Goal: Obtain resource: Download file/media

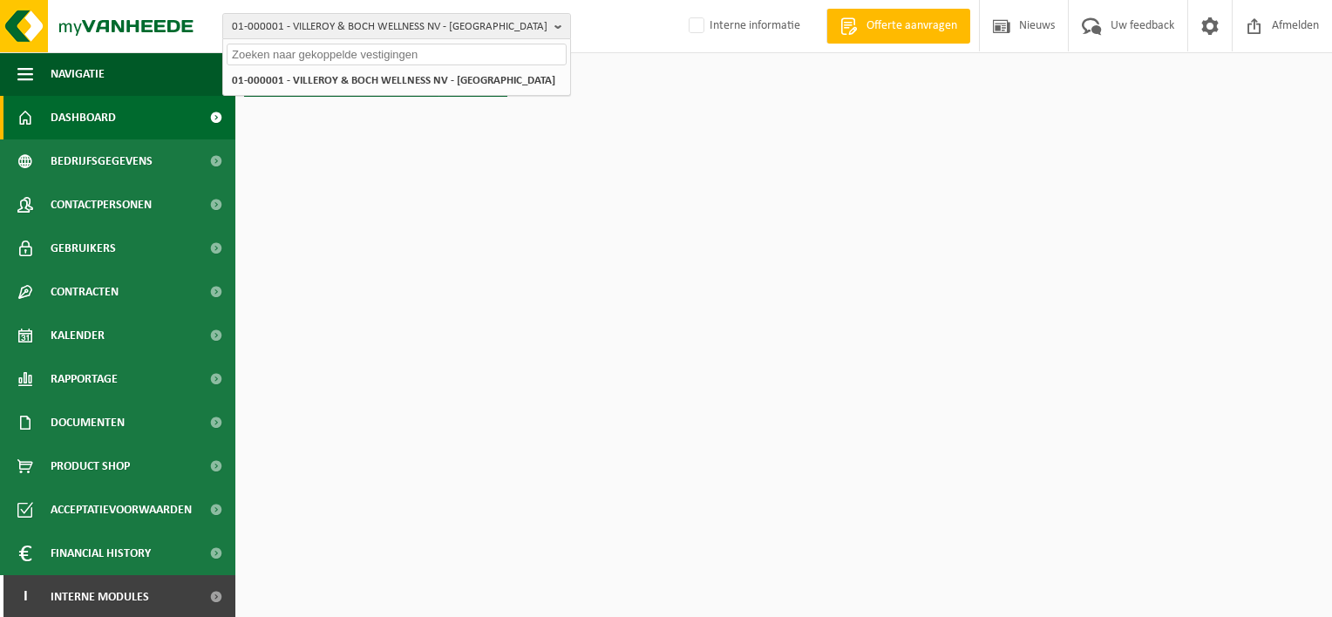
click at [359, 59] on input "text" at bounding box center [397, 55] width 340 height 22
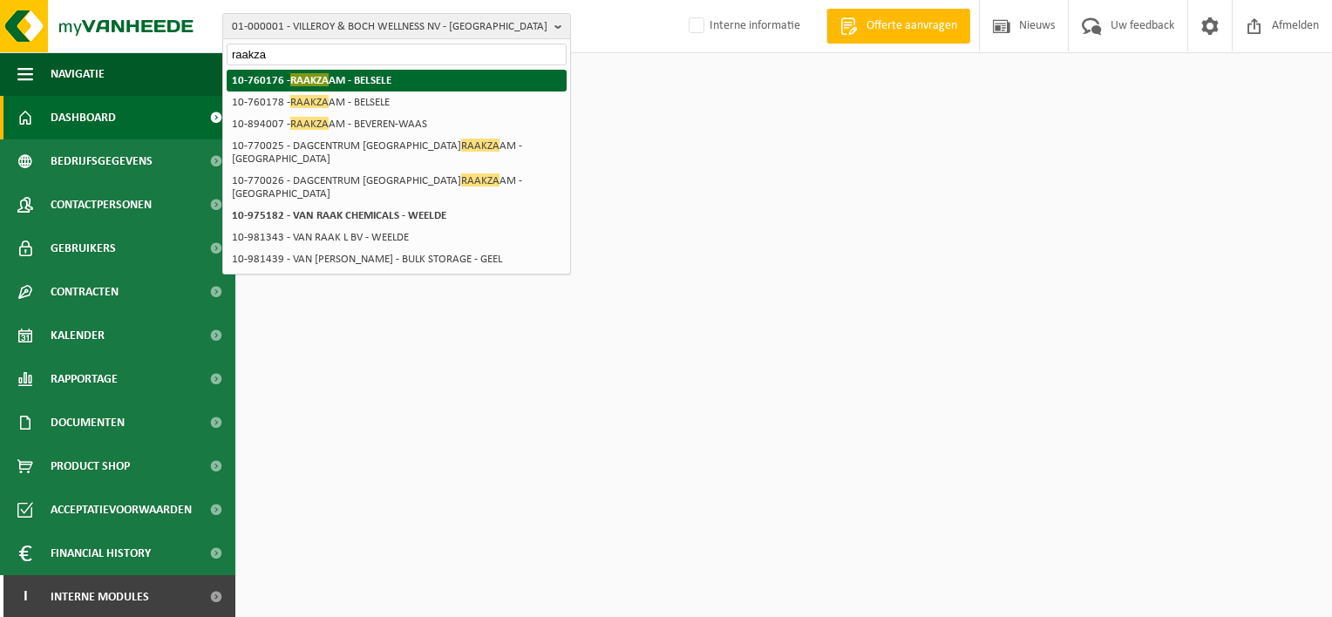
type input "raakza"
click at [362, 75] on strong "10-760176 - RAAKZA AM - BELSELE" at bounding box center [312, 79] width 160 height 13
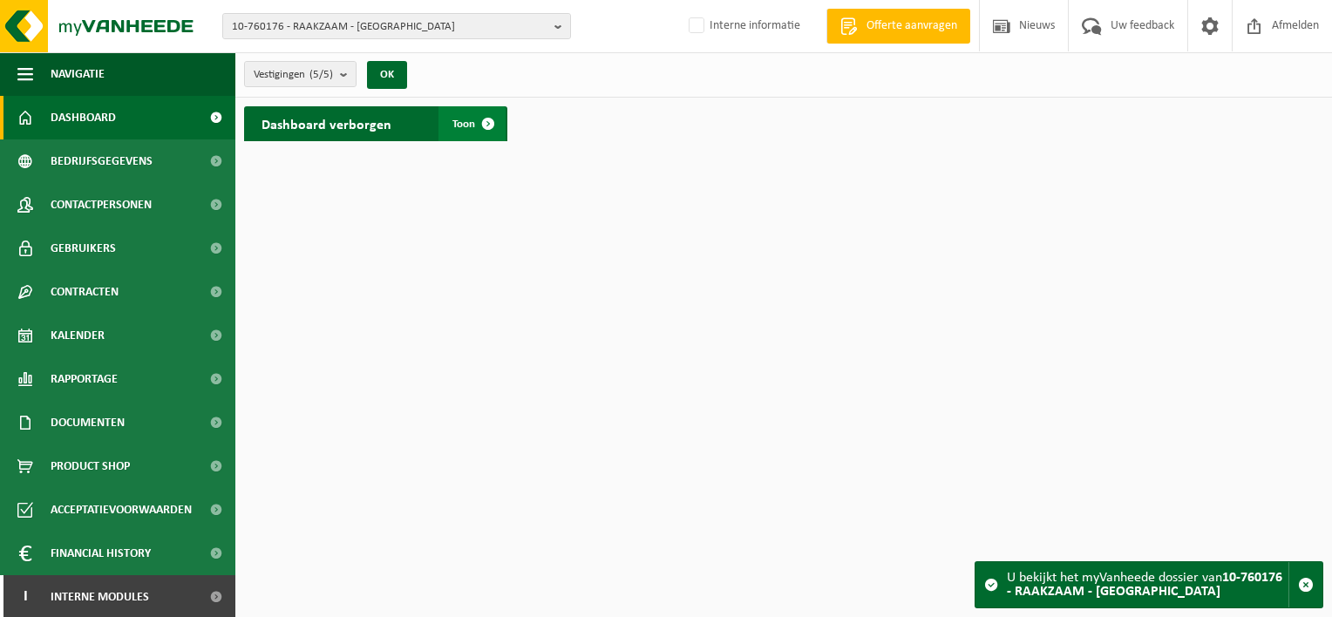
click at [460, 127] on span "Toon" at bounding box center [463, 124] width 23 height 11
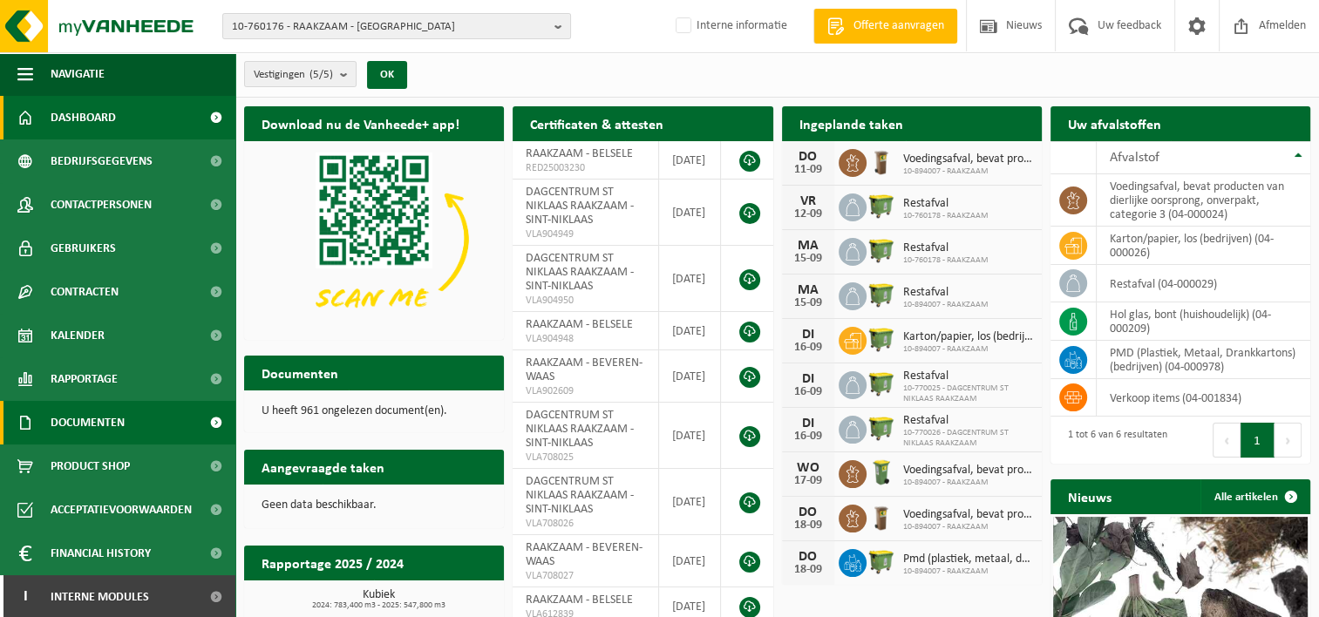
click at [97, 424] on span "Documenten" at bounding box center [88, 423] width 74 height 44
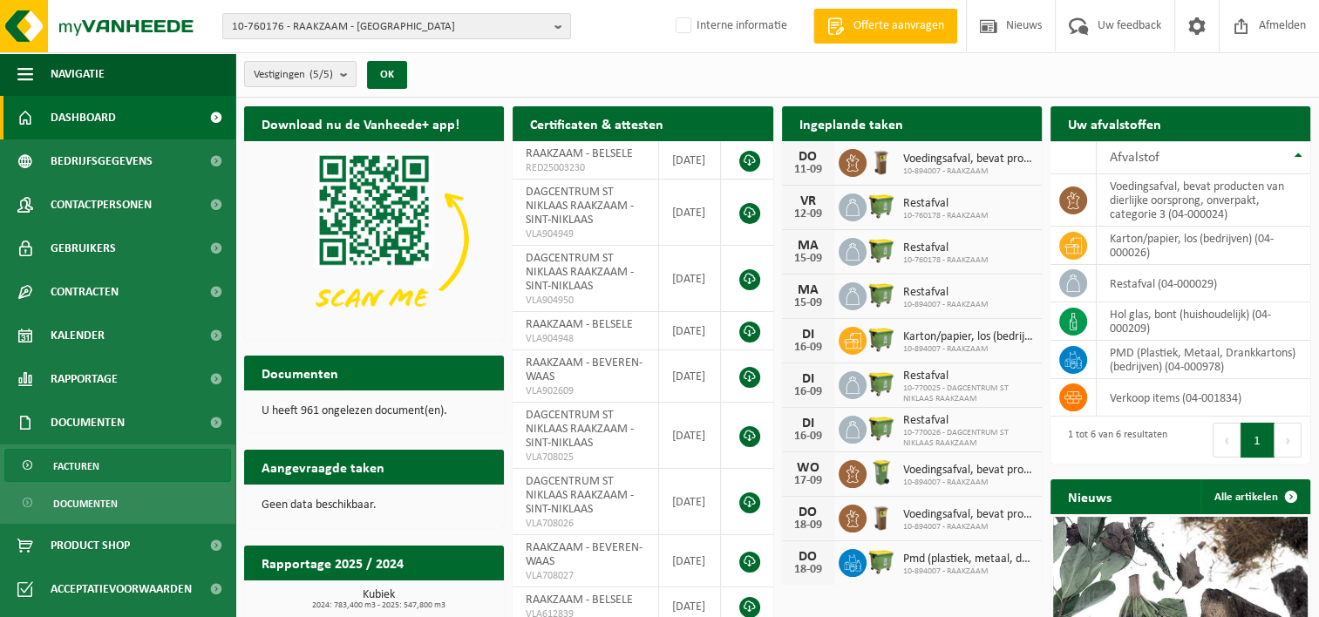
click at [68, 468] on span "Facturen" at bounding box center [76, 466] width 46 height 33
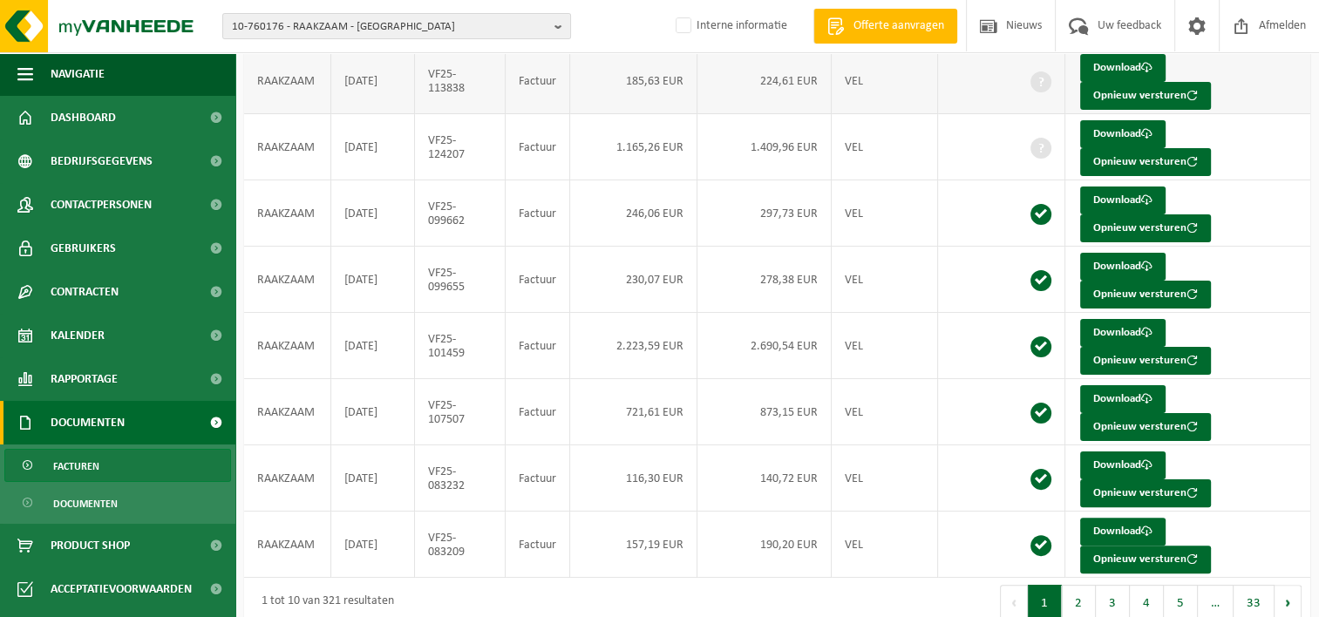
scroll to position [363, 0]
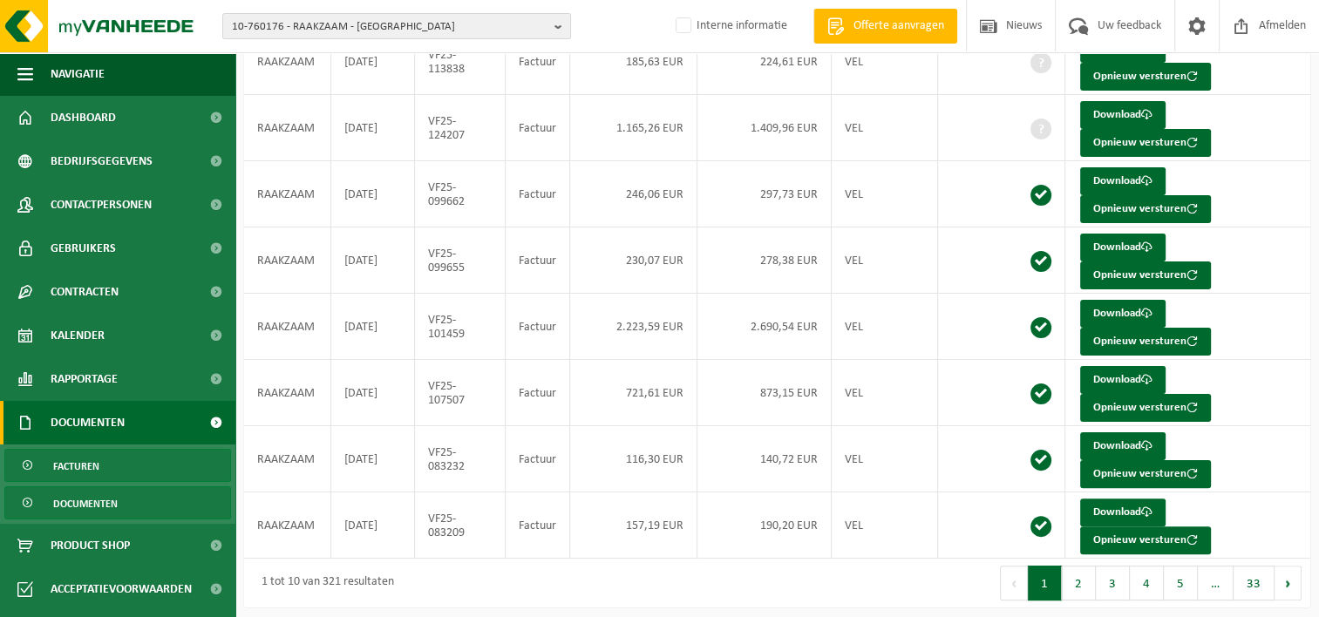
click at [83, 502] on span "Documenten" at bounding box center [85, 503] width 64 height 33
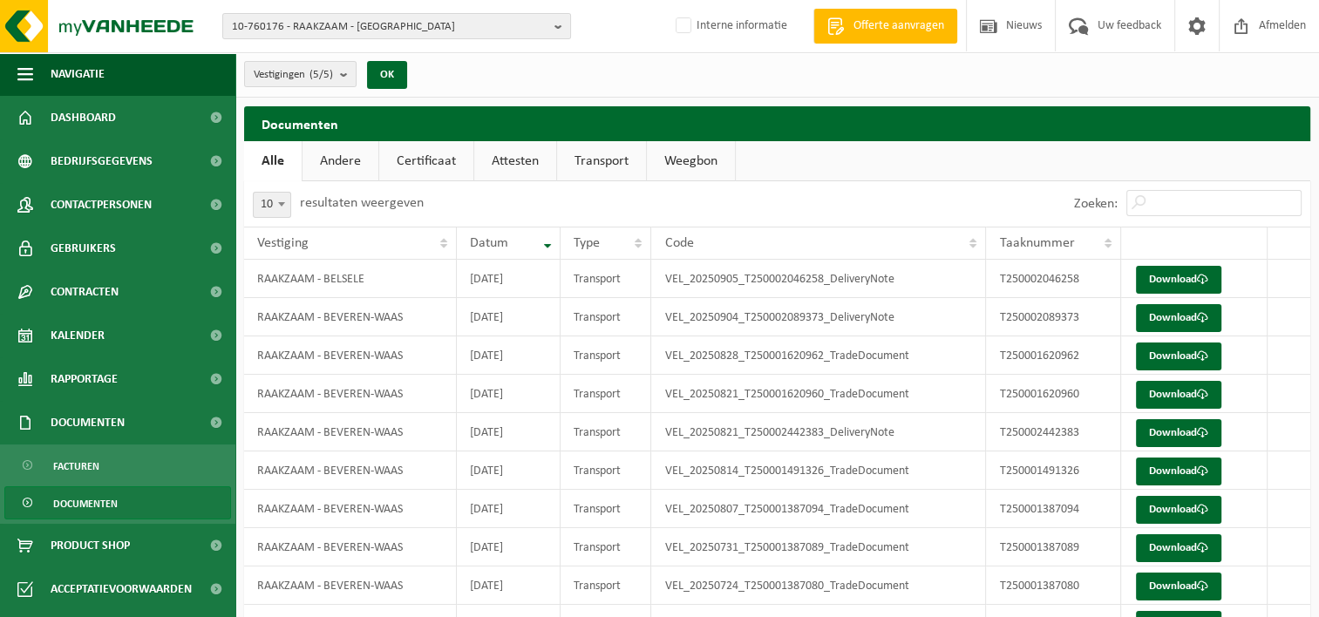
click at [689, 160] on link "Weegbon" at bounding box center [691, 161] width 88 height 40
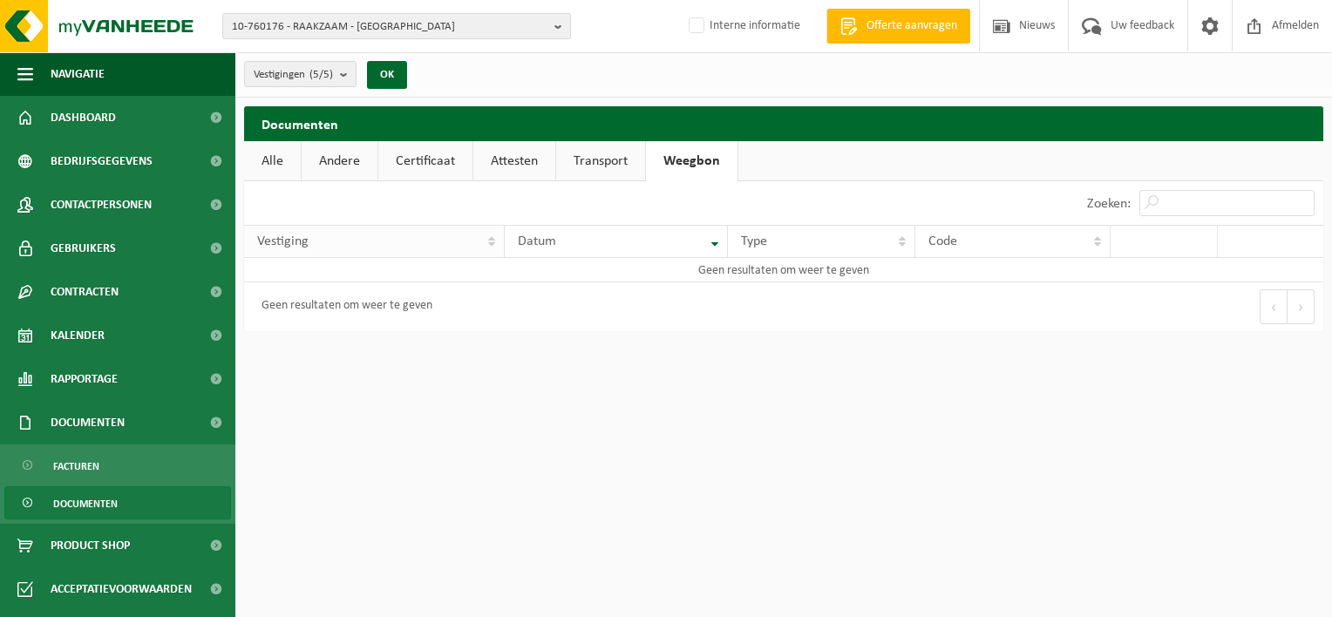
click at [488, 241] on th "Vestiging" at bounding box center [374, 241] width 261 height 33
click at [261, 159] on link "Alle" at bounding box center [272, 161] width 57 height 40
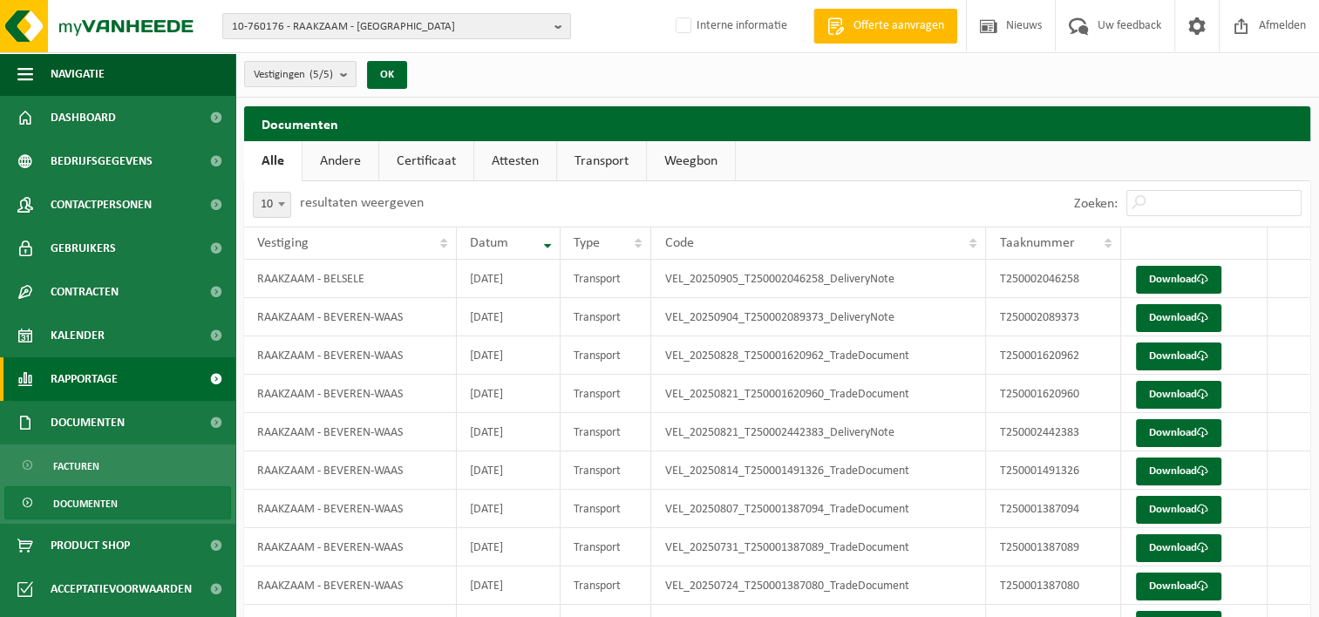
click at [94, 386] on span "Rapportage" at bounding box center [84, 379] width 67 height 44
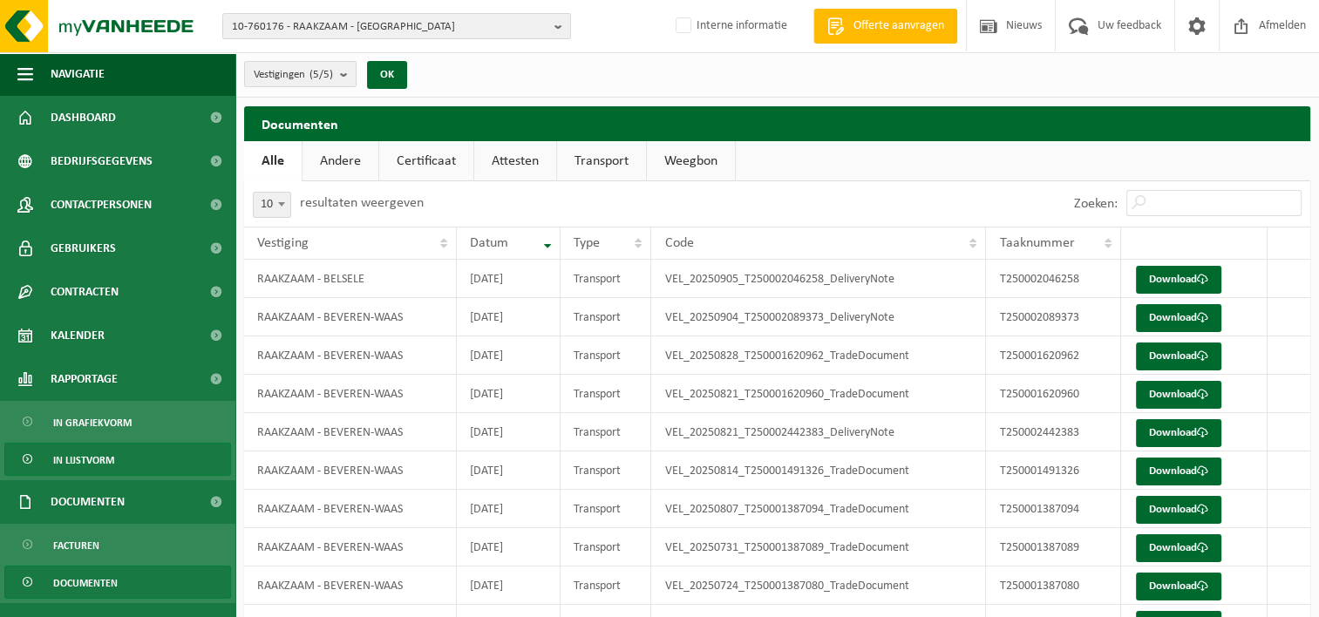
click at [85, 460] on span "In lijstvorm" at bounding box center [83, 460] width 61 height 33
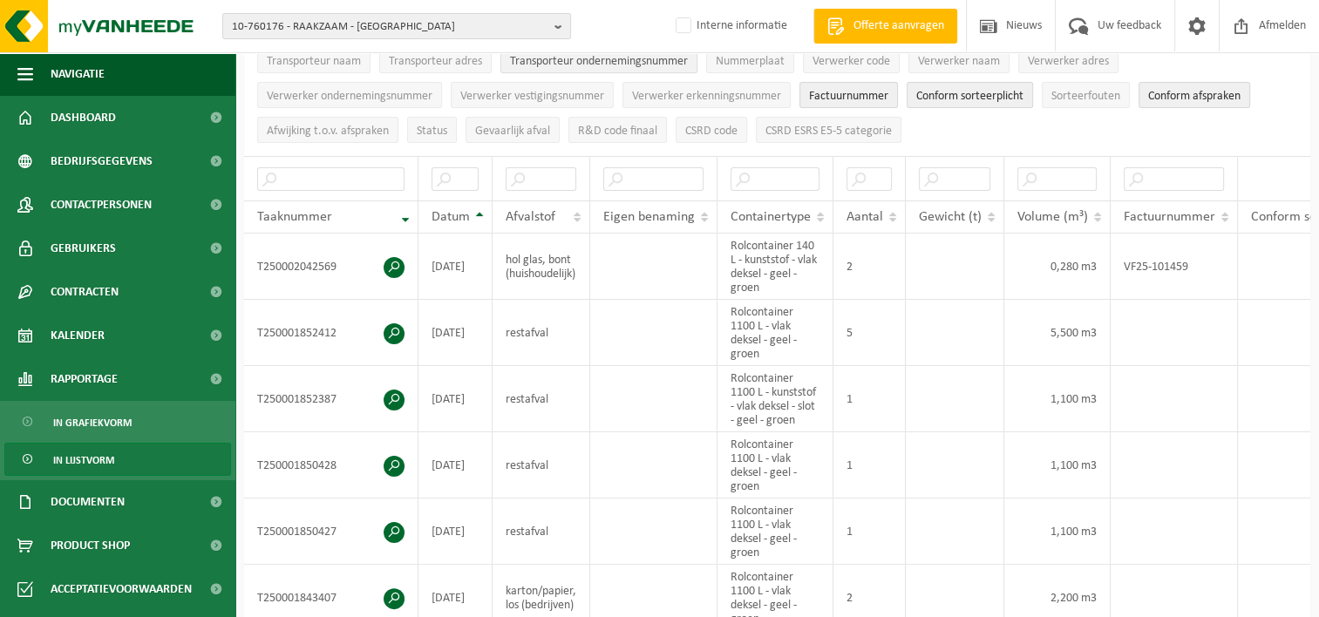
scroll to position [261, 0]
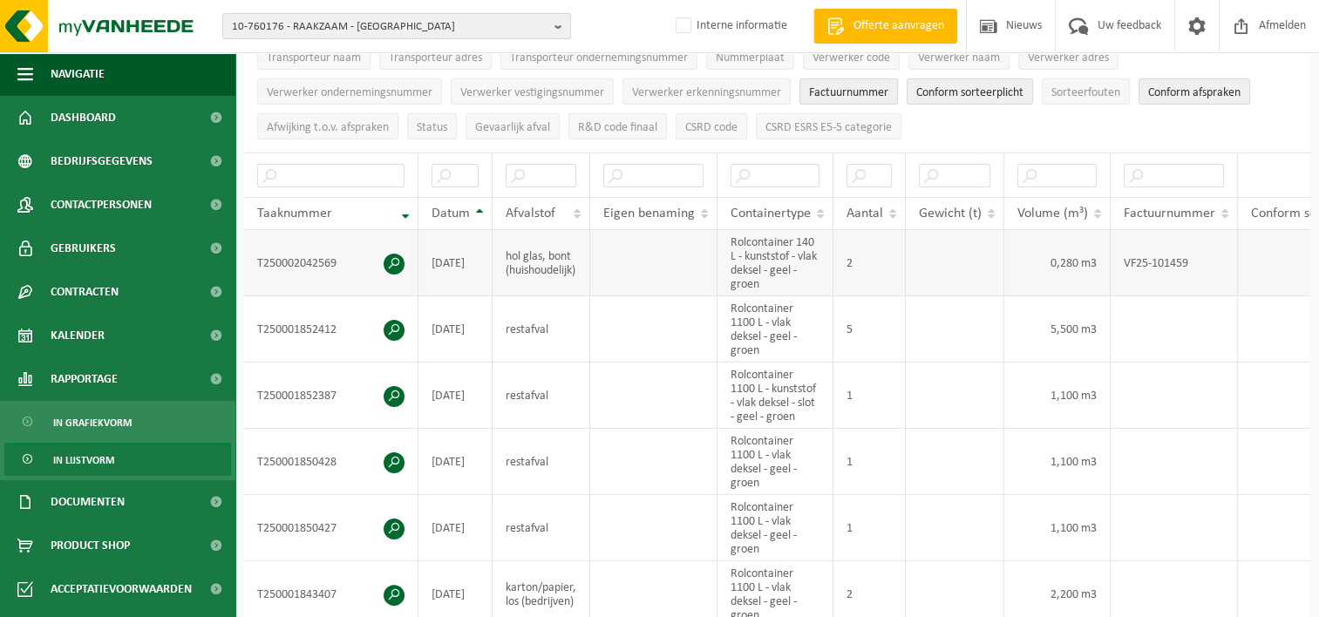
click at [397, 257] on span at bounding box center [394, 264] width 21 height 21
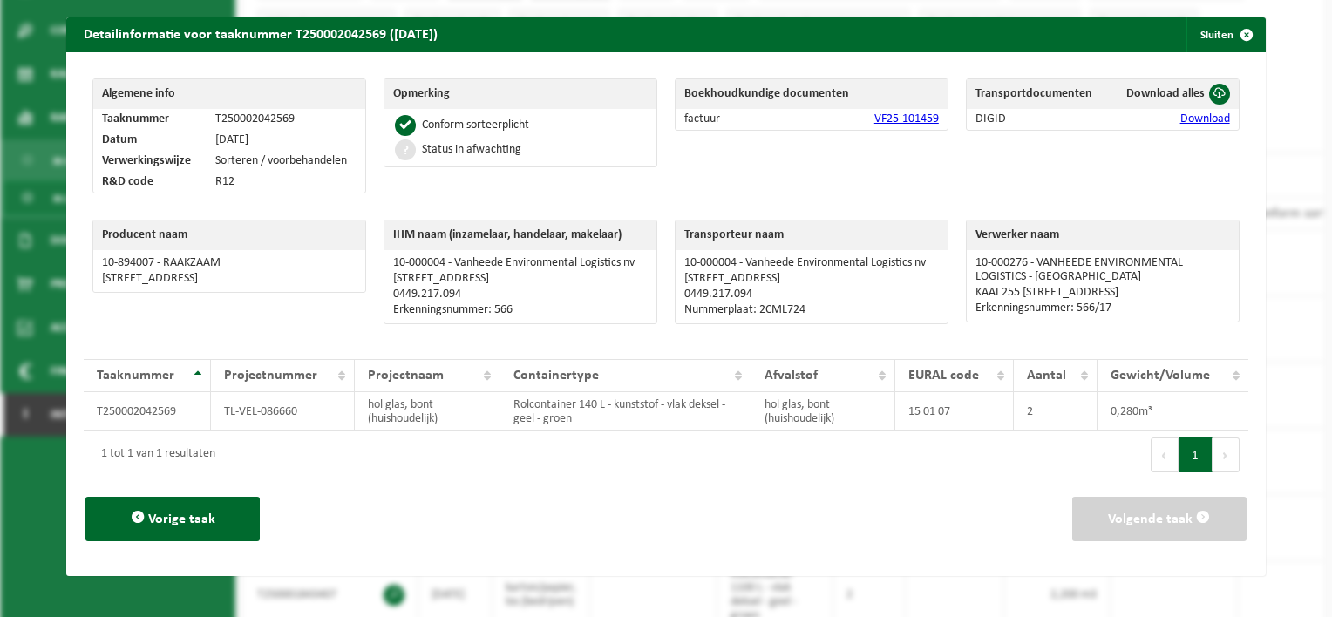
click at [1180, 120] on link "Download" at bounding box center [1205, 118] width 50 height 13
click at [1213, 34] on button "Sluiten" at bounding box center [1225, 34] width 78 height 35
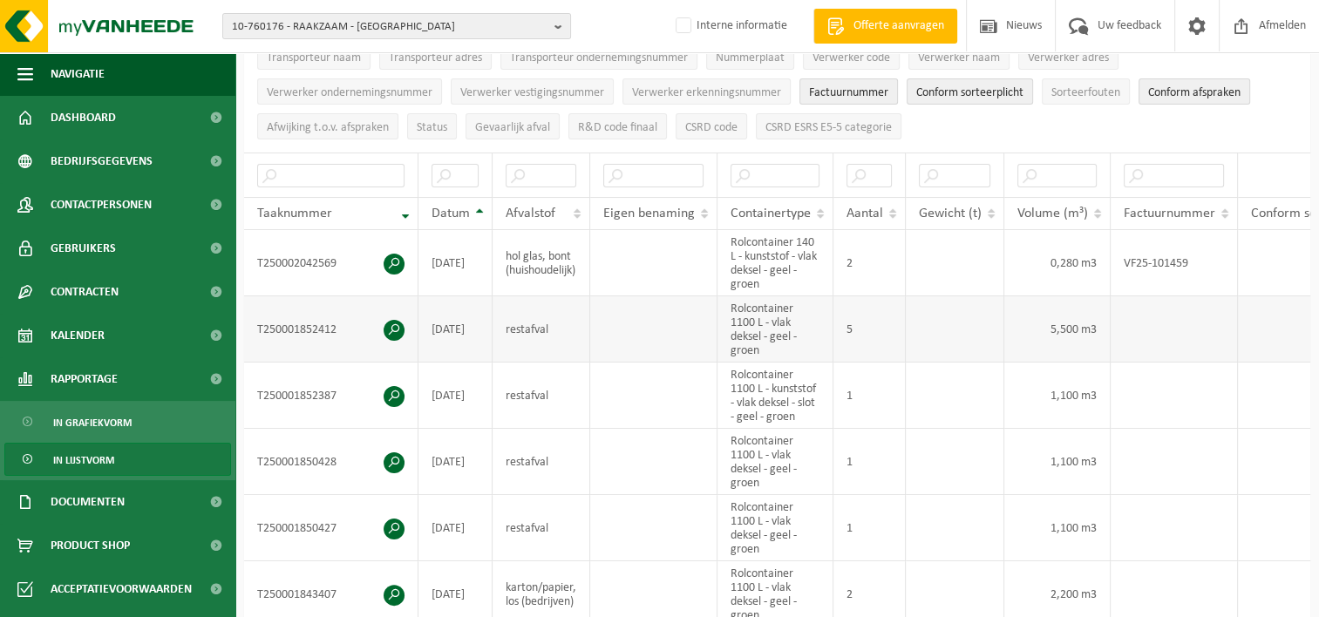
click at [395, 320] on span at bounding box center [394, 330] width 21 height 21
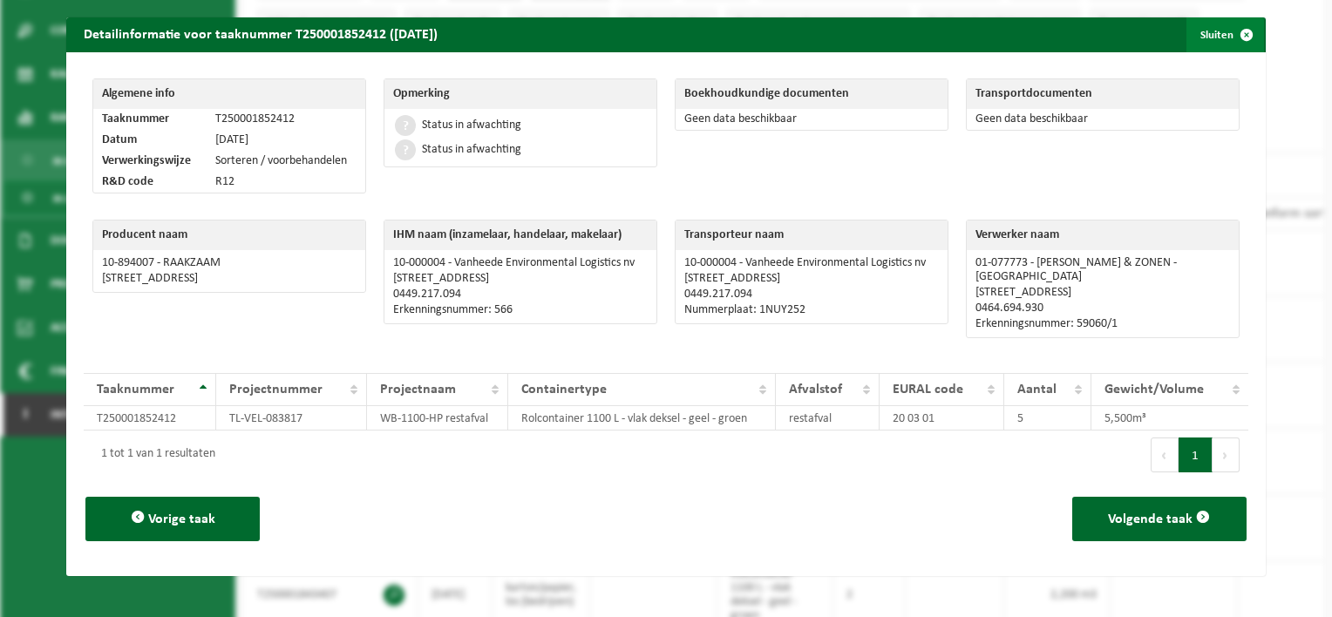
click at [1196, 32] on button "Sluiten" at bounding box center [1225, 34] width 78 height 35
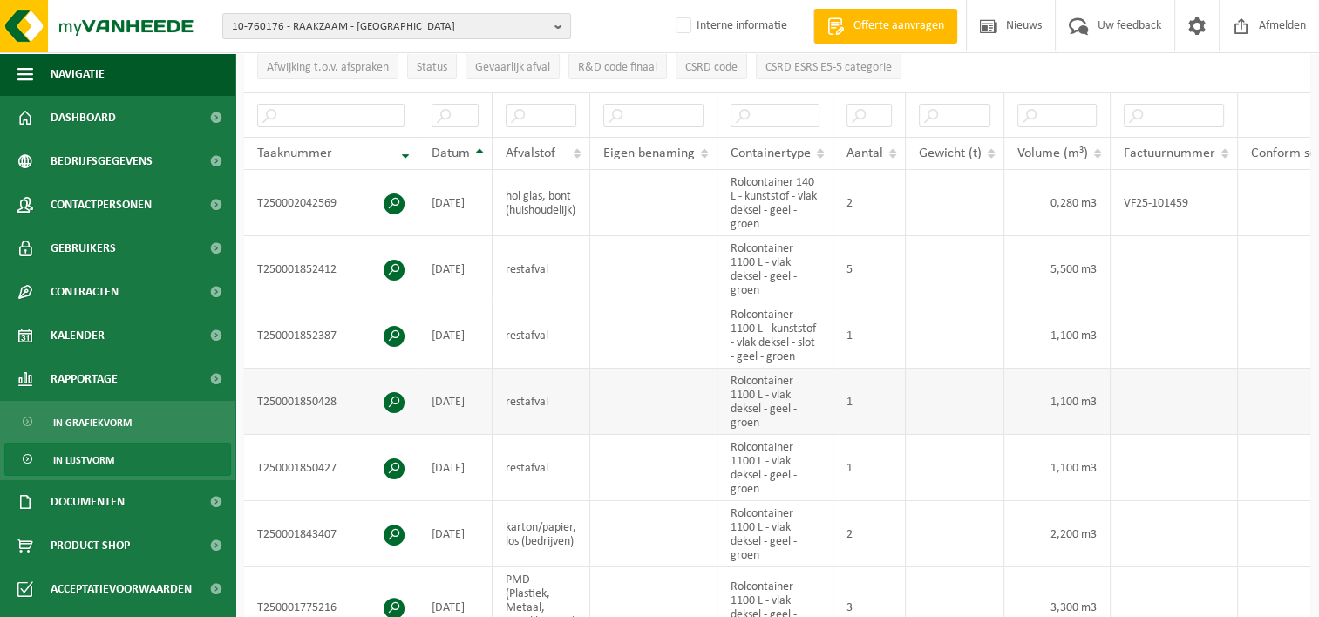
scroll to position [349, 0]
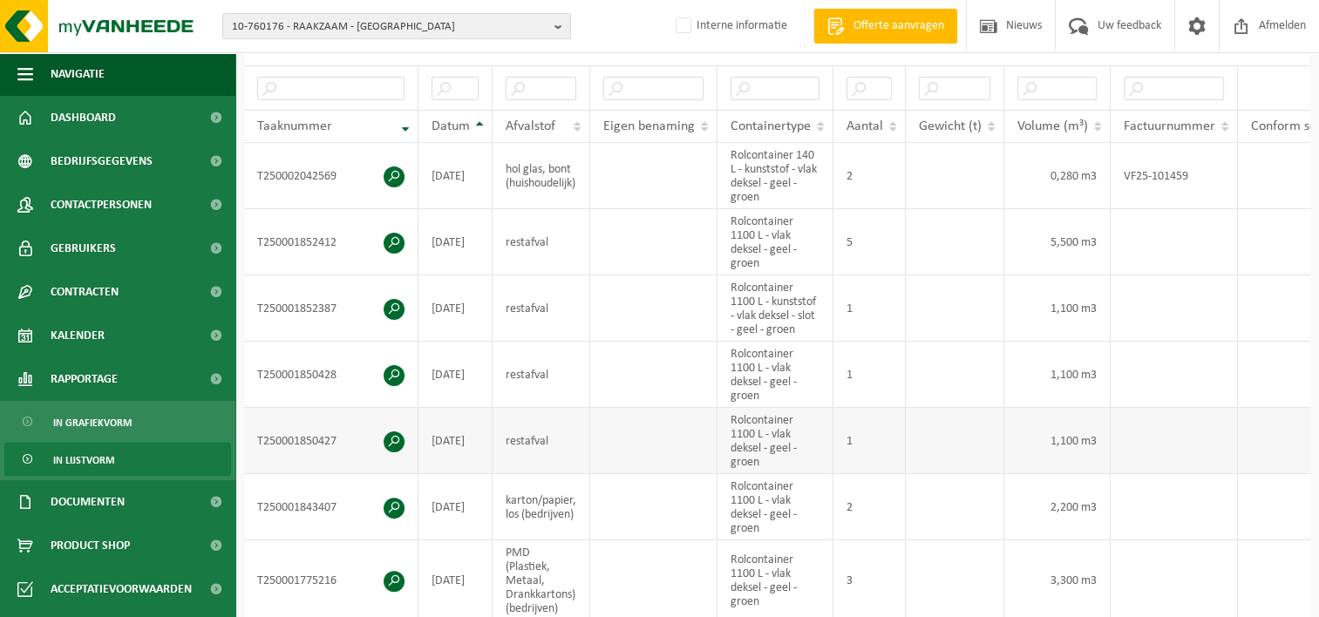
click at [392, 433] on span at bounding box center [394, 441] width 21 height 21
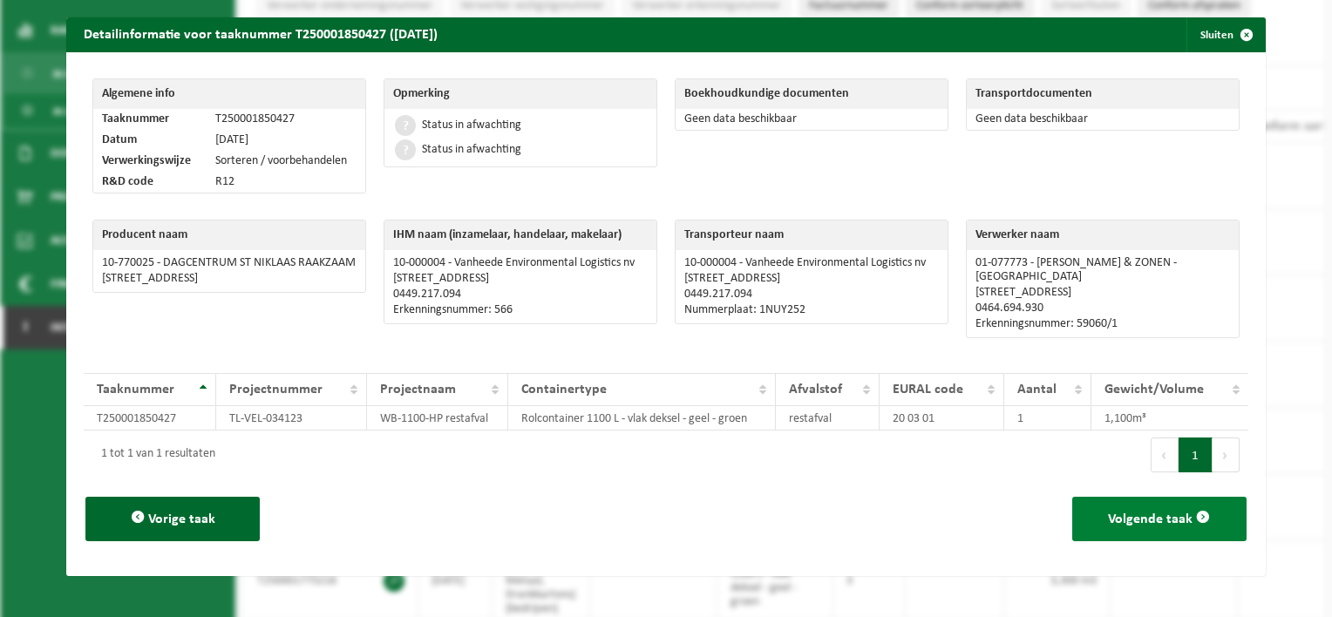
click at [1124, 518] on span "Volgende taak" at bounding box center [1150, 520] width 85 height 14
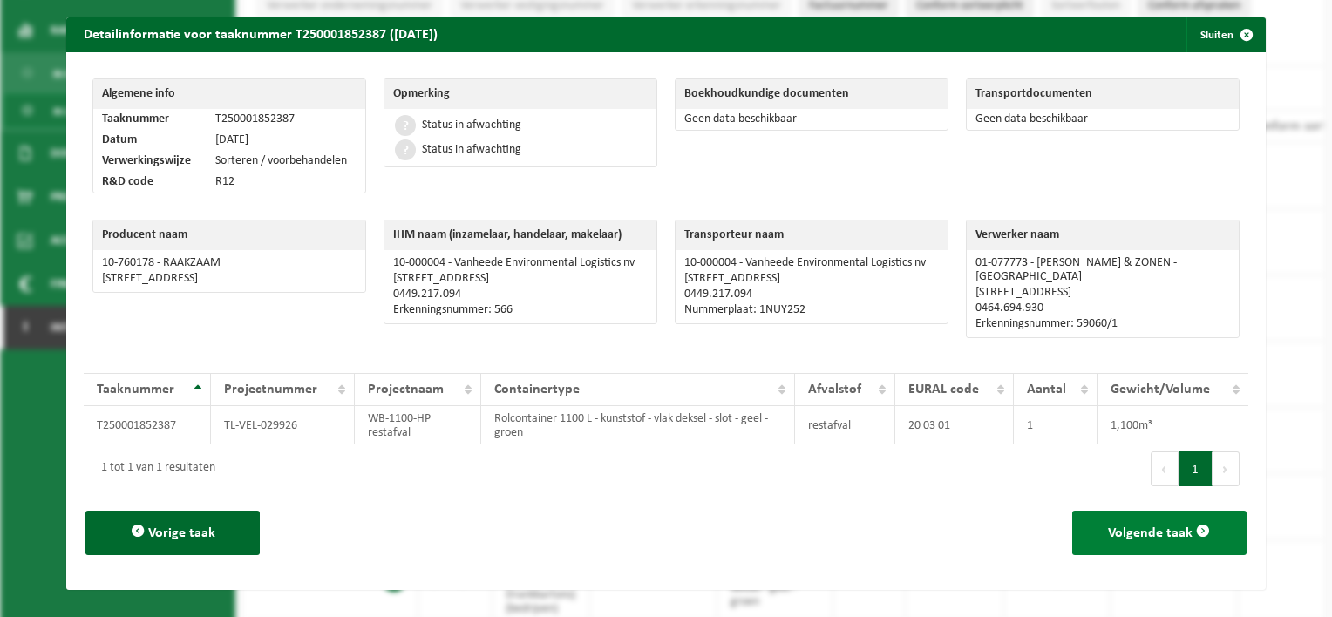
click at [1108, 538] on span "Volgende taak" at bounding box center [1150, 533] width 85 height 14
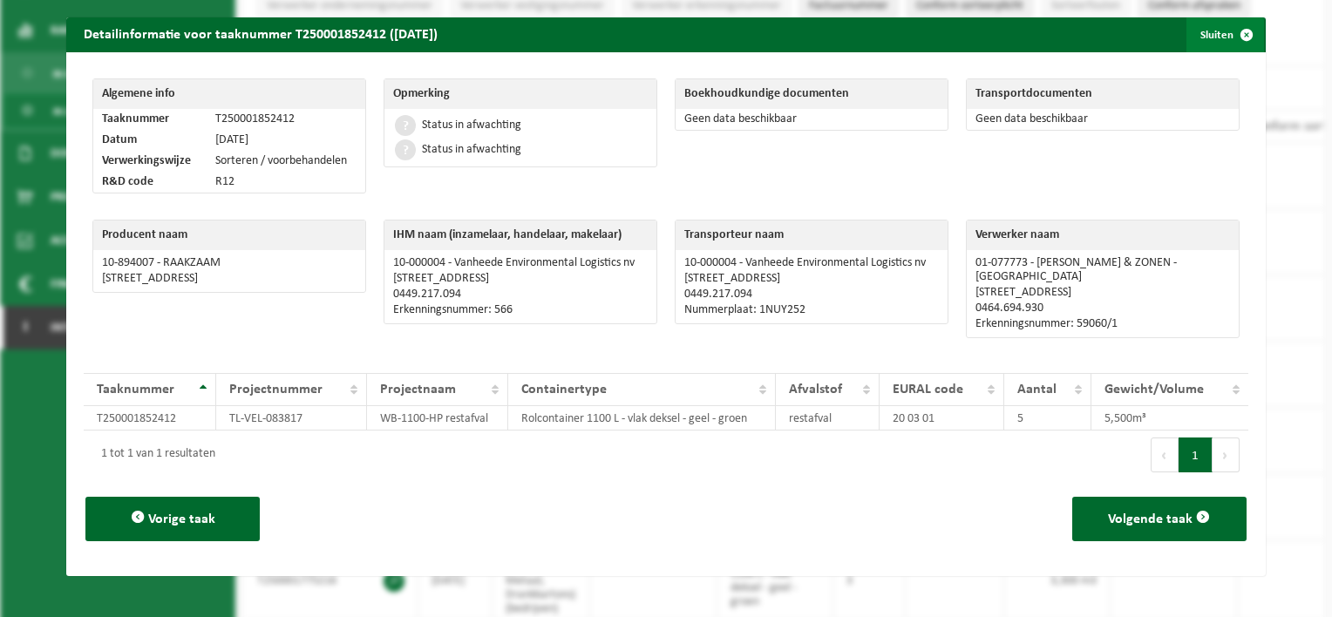
click at [1202, 34] on button "Sluiten" at bounding box center [1225, 34] width 78 height 35
